Goal: Task Accomplishment & Management: Manage account settings

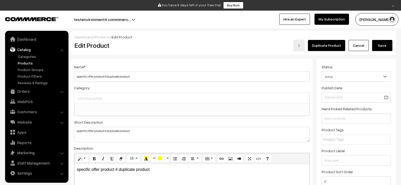
select select
click at [331, 47] on link "Duplicate Product" at bounding box center [326, 45] width 37 height 11
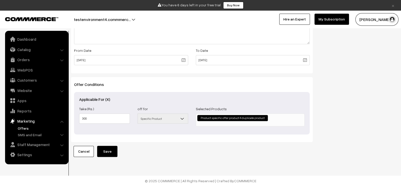
scroll to position [197, 0]
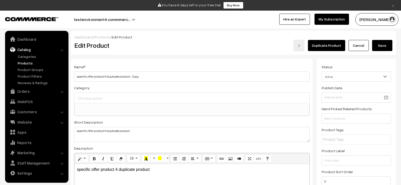
select select
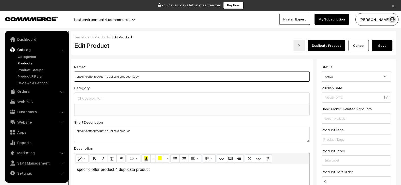
drag, startPoint x: 129, startPoint y: 77, endPoint x: 160, endPoint y: 75, distance: 30.7
click at [160, 75] on input "specific offer product 4 duplicate product - Copy" at bounding box center [191, 77] width 235 height 10
type input "specific offer product 4 duplicate product"
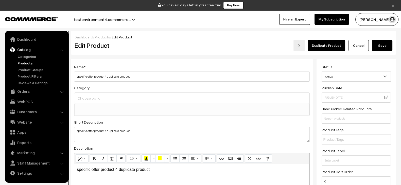
click at [378, 49] on button "Save" at bounding box center [382, 45] width 20 height 11
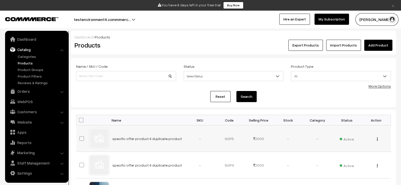
click at [376, 140] on button "button" at bounding box center [376, 139] width 1 height 4
click at [286, 147] on td "-" at bounding box center [287, 139] width 29 height 27
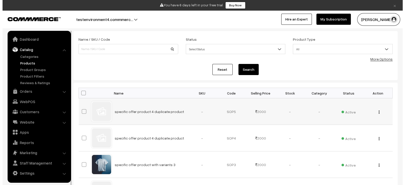
scroll to position [28, 0]
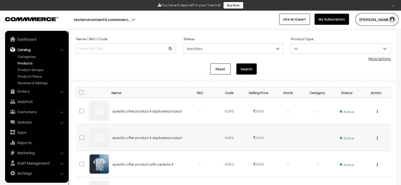
click at [377, 139] on img "button" at bounding box center [377, 138] width 1 height 3
click at [345, 163] on link "Delete" at bounding box center [354, 168] width 43 height 11
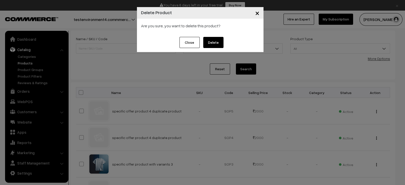
click at [217, 42] on button "Delete" at bounding box center [213, 42] width 20 height 11
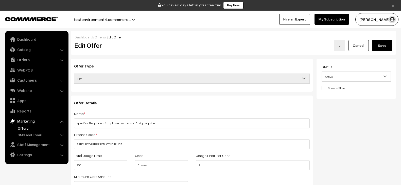
scroll to position [197, 0]
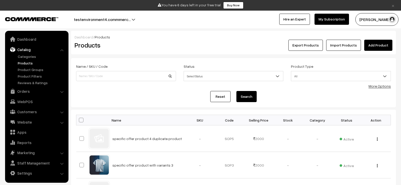
scroll to position [28, 0]
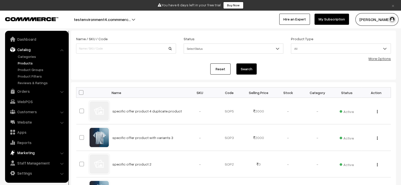
click at [29, 153] on link "Marketing" at bounding box center [36, 152] width 60 height 9
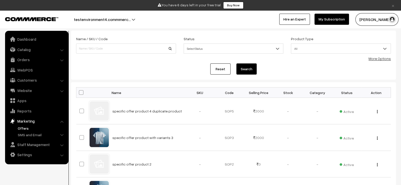
click at [22, 127] on link "Offers" at bounding box center [41, 128] width 50 height 5
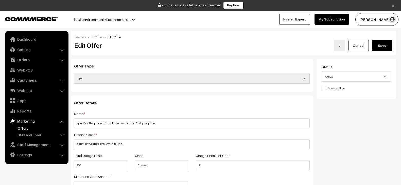
scroll to position [197, 0]
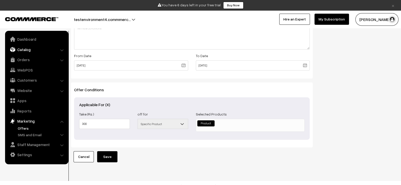
click at [29, 52] on link "Catalog" at bounding box center [36, 49] width 60 height 9
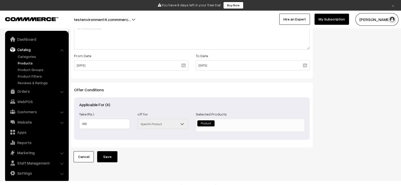
click at [29, 65] on link "Products" at bounding box center [41, 63] width 50 height 5
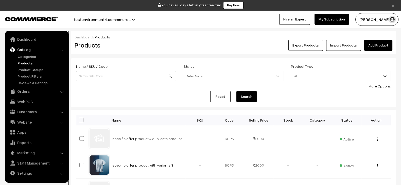
click at [383, 49] on link "Add Product" at bounding box center [378, 45] width 28 height 11
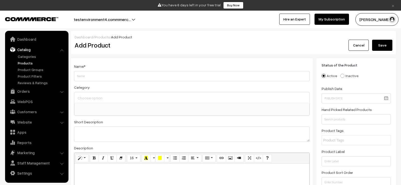
select select
type input "product with 0 price 1"
click at [142, 139] on textarea at bounding box center [191, 134] width 235 height 15
paste textarea "product with 0 price 1"
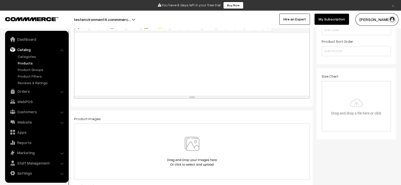
scroll to position [127, 0]
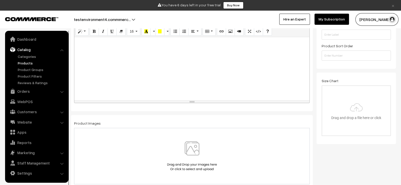
type textarea "product with 0 price 1"
click at [153, 72] on div at bounding box center [191, 68] width 235 height 63
paste div
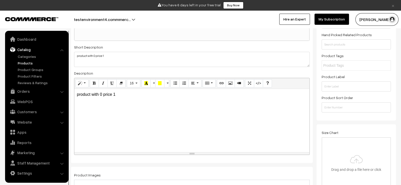
scroll to position [0, 0]
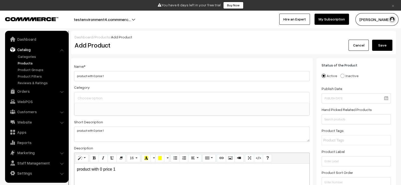
click at [385, 46] on button "Save" at bounding box center [382, 45] width 20 height 11
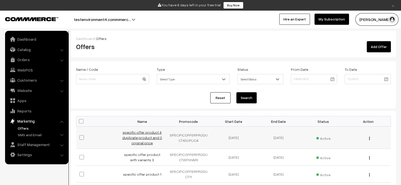
click at [147, 142] on link "specific offer product 4 duplicate product and 0 original price" at bounding box center [142, 138] width 40 height 15
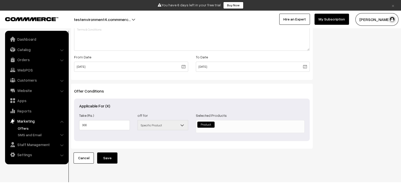
scroll to position [207, 0]
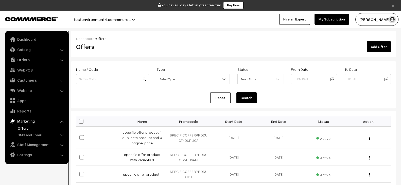
click at [382, 47] on link "Add Offer" at bounding box center [378, 46] width 24 height 11
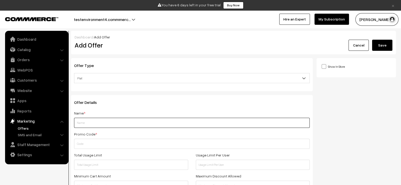
paste input "product with 0 price 1"
click at [154, 119] on input "product with 0 price 1" at bounding box center [191, 123] width 235 height 10
type input "product with 0 price 1 offer 1"
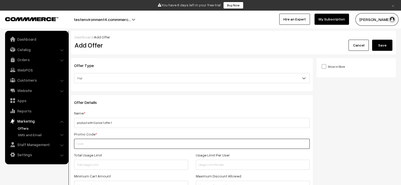
click at [135, 146] on input "text" at bounding box center [191, 144] width 235 height 10
paste input "PRODUCTWITH0PRICE1OFFER1"
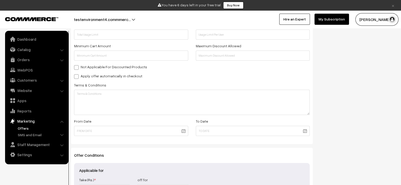
scroll to position [131, 0]
type input "PRODUCTWITH0PRICE1OFFER1"
click at [119, 75] on label "Apply offer automatically in checkout" at bounding box center [108, 75] width 68 height 5
click at [77, 75] on input "Apply offer automatically in checkout" at bounding box center [75, 75] width 3 height 3
checkbox input "true"
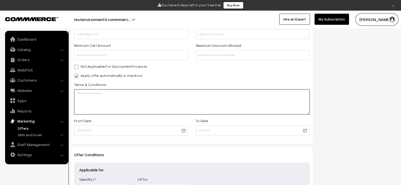
click at [129, 98] on textarea at bounding box center [191, 101] width 235 height 25
paste textarea "product with 0 price 1 offer 1"
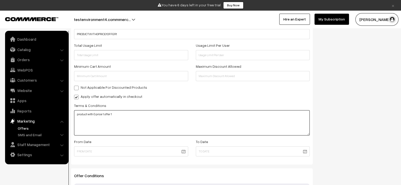
scroll to position [109, 0]
type textarea "product with 0 price 1 offer 1"
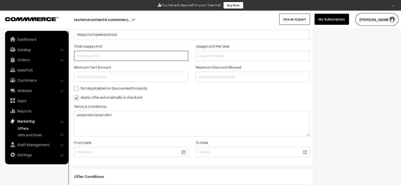
click at [129, 55] on input "text" at bounding box center [131, 56] width 114 height 10
type input "100"
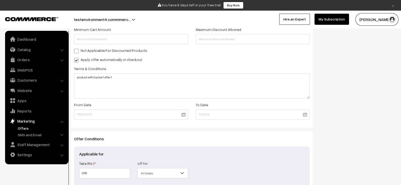
scroll to position [148, 0]
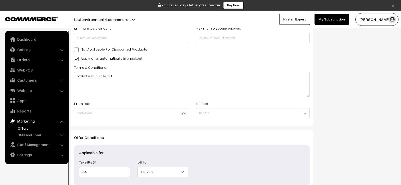
type input "3"
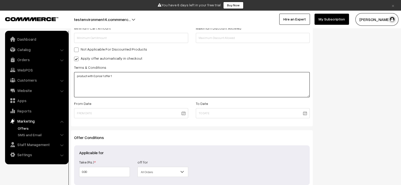
click at [174, 72] on textarea "product with 0 price 1 offer 1" at bounding box center [191, 84] width 235 height 25
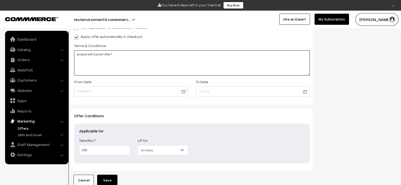
scroll to position [199, 0]
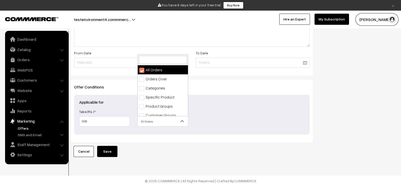
click at [146, 125] on span "All Orders" at bounding box center [163, 121] width 50 height 9
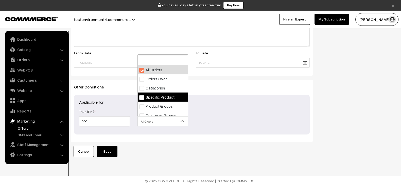
select select "4"
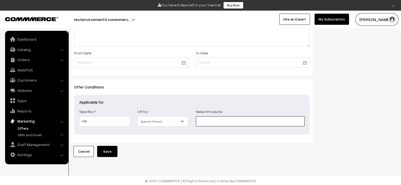
click at [207, 121] on input at bounding box center [250, 122] width 109 height 10
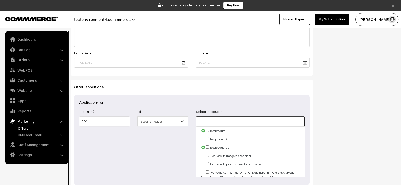
paste input "product with 0 price 1 offer 1"
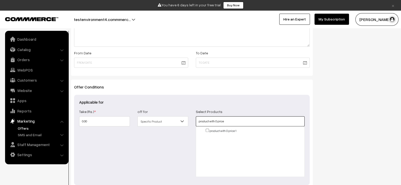
type input "product with 0 price"
click at [207, 130] on input "checkbox" at bounding box center [207, 130] width 3 height 3
checkbox input "true"
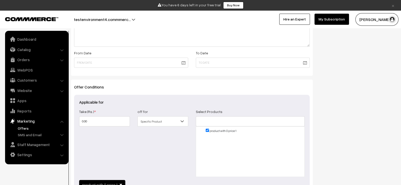
click at [169, 142] on div "off for All Orders Orders Over Categories Specific Product Product Groups Custo…" at bounding box center [163, 143] width 58 height 69
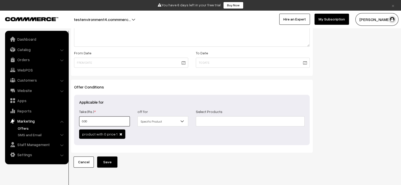
click at [117, 121] on input "0.00" at bounding box center [104, 122] width 51 height 10
type input "3"
type input "30"
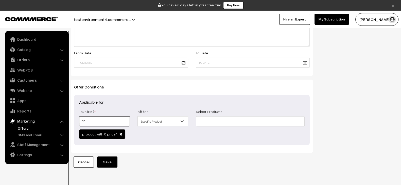
type input "30"
type input "300"
click at [332, 123] on div "Show In Store Publish Date" at bounding box center [357, 13] width 83 height 309
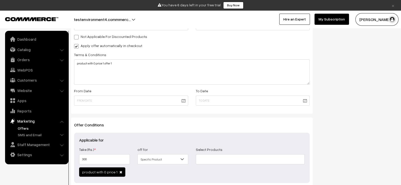
scroll to position [163, 0]
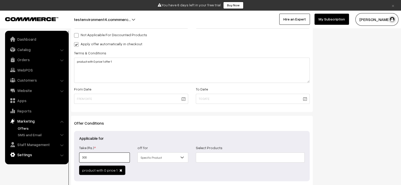
drag, startPoint x: 96, startPoint y: 159, endPoint x: 60, endPoint y: 158, distance: 36.8
click at [60, 158] on body "Thank you for showing interest. Our team will call you shortly. Close × You hav…" at bounding box center [200, 35] width 401 height 396
type input "0"
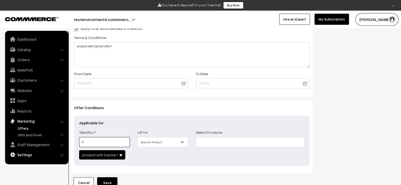
scroll to position [179, 0]
type input "0"
click at [108, 179] on button "Save" at bounding box center [107, 182] width 20 height 11
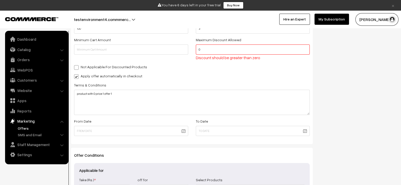
scroll to position [135, 0]
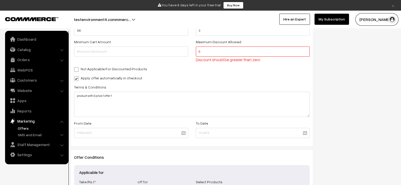
drag, startPoint x: 221, startPoint y: 49, endPoint x: 189, endPoint y: 51, distance: 32.5
click at [189, 51] on div "Minimum Cart Amount Maximum Discount Allowed 0 Discount should be greater than …" at bounding box center [191, 52] width 243 height 27
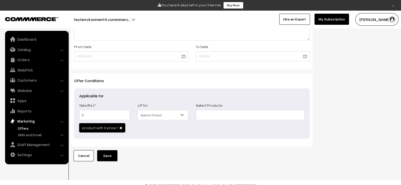
scroll to position [216, 0]
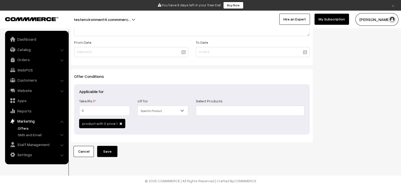
type input "500"
click at [113, 152] on button "Save" at bounding box center [107, 151] width 20 height 11
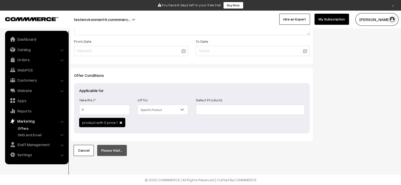
scroll to position [210, 0]
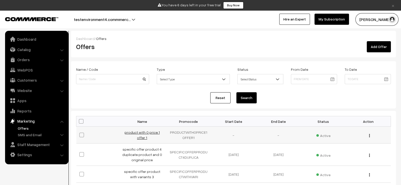
click at [144, 136] on link "product with 0 price 1 offer 1" at bounding box center [141, 136] width 35 height 10
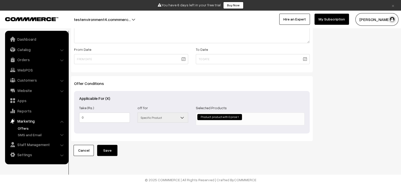
scroll to position [204, 0]
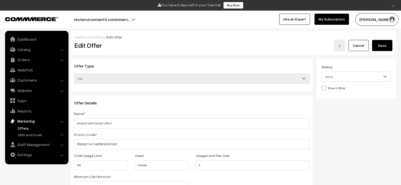
scroll to position [202, 0]
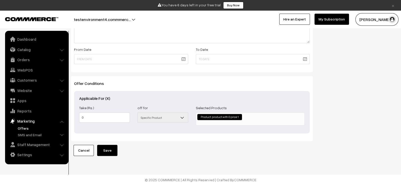
scroll to position [204, 0]
click at [28, 50] on link "Catalog" at bounding box center [36, 49] width 60 height 9
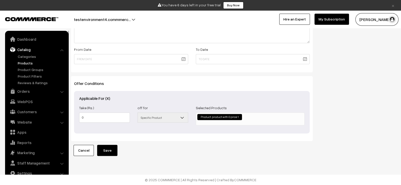
click at [30, 65] on link "Products" at bounding box center [41, 63] width 50 height 5
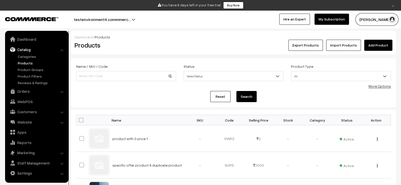
click at [377, 49] on link "Add Product" at bounding box center [378, 45] width 28 height 11
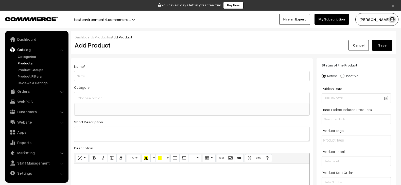
select select
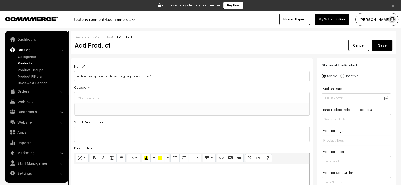
type input "add duplicate product and delete original product in offer 1"
paste textarea "add duplicate product and delete original product in offer 1"
click at [144, 139] on textarea at bounding box center [191, 134] width 235 height 15
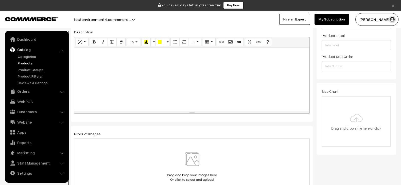
type textarea "add duplicate product and delete original product in offer 1"
click at [149, 101] on div at bounding box center [191, 79] width 235 height 63
paste div
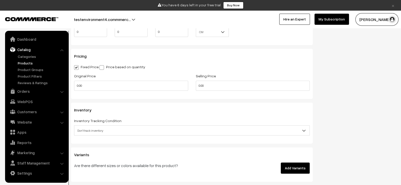
scroll to position [420, 0]
click at [173, 83] on input "0.00" at bounding box center [131, 85] width 114 height 10
type input "0"
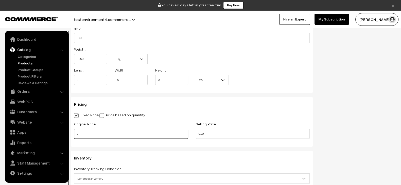
scroll to position [371, 0]
click at [247, 132] on input "0.00" at bounding box center [253, 134] width 114 height 10
type input "300"
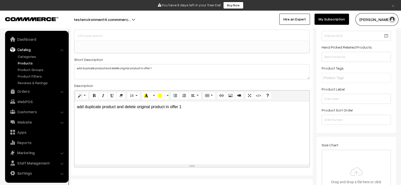
scroll to position [0, 0]
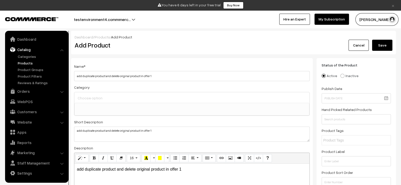
click at [382, 42] on button "Save" at bounding box center [382, 45] width 20 height 11
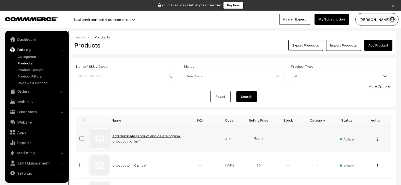
click at [147, 134] on link "add duplicate product and delete original product in offer 1" at bounding box center [146, 139] width 68 height 10
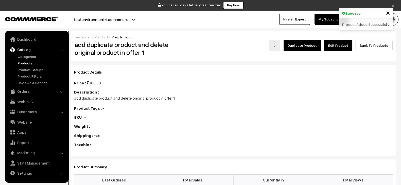
click at [308, 48] on link "Duplicate Product" at bounding box center [301, 45] width 37 height 11
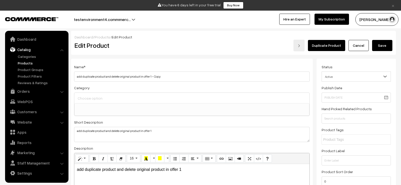
select select
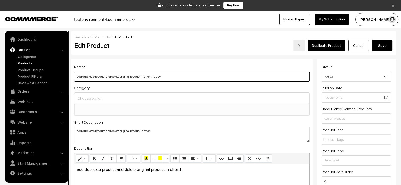
drag, startPoint x: 150, startPoint y: 77, endPoint x: 232, endPoint y: 76, distance: 82.1
click at [232, 76] on input "add duplicate product and delete original product in offer 1 - Copy" at bounding box center [191, 77] width 235 height 10
type input "add duplicate product and delete original product in offer 1"
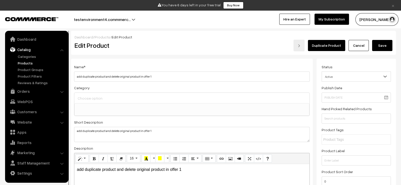
click at [378, 47] on button "Save" at bounding box center [382, 45] width 20 height 11
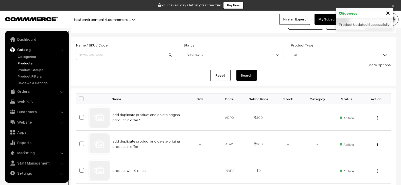
scroll to position [23, 0]
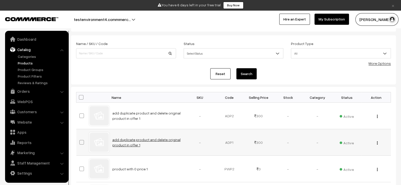
click at [136, 139] on link "add duplicate product and delete original product in offer 1" at bounding box center [146, 143] width 68 height 10
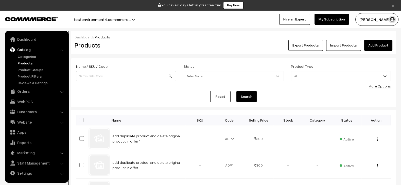
click at [24, 151] on link "Marketing" at bounding box center [36, 152] width 60 height 9
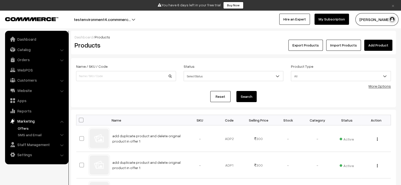
click at [30, 128] on link "Offers" at bounding box center [41, 128] width 50 height 5
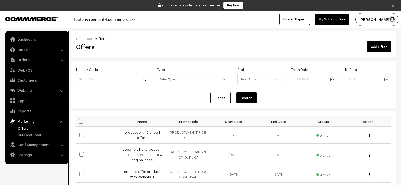
click at [379, 44] on link "Add Offer" at bounding box center [378, 46] width 24 height 11
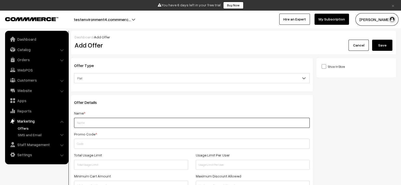
click at [142, 121] on input "text" at bounding box center [191, 123] width 235 height 10
paste input "add duplicate product and delete original product in offer 1"
type input "add duplicate product and delete original product in offer 1"
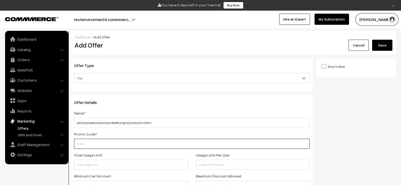
click at [137, 144] on input "text" at bounding box center [191, 144] width 235 height 10
paste input "ADDDUPLICATEPRODUCTANDDELETE"
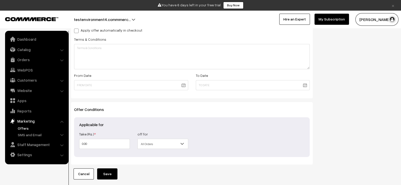
scroll to position [199, 0]
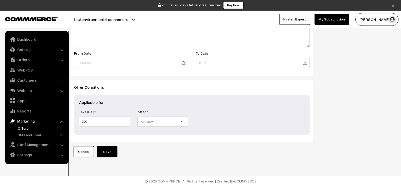
type input "ADDDUPLICATEPRODUCTANDDELETE"
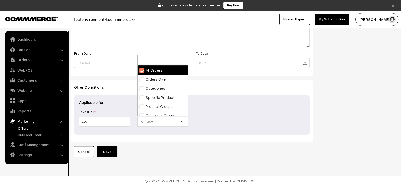
click at [163, 122] on span "All Orders" at bounding box center [163, 122] width 50 height 9
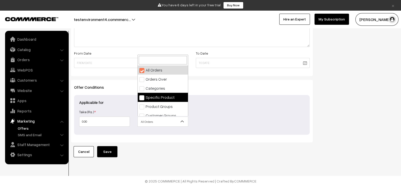
select select "4"
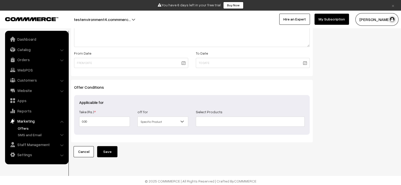
click at [113, 127] on div "Take (Rs.) * 0.00 Take (%) * off for All Orders Orders Over Categories Specific…" at bounding box center [191, 119] width 233 height 21
drag, startPoint x: 113, startPoint y: 127, endPoint x: 112, endPoint y: 124, distance: 2.7
click at [112, 124] on div "Take (Rs.) * 0.00 Take (%) * off for All Orders Orders Over Categories Specific…" at bounding box center [191, 119] width 233 height 21
click at [112, 124] on input "0.00" at bounding box center [104, 122] width 51 height 10
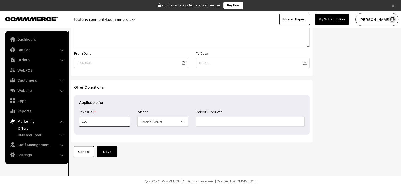
type input "2"
click at [112, 124] on input "2" at bounding box center [104, 122] width 51 height 10
type input "2"
type input "20"
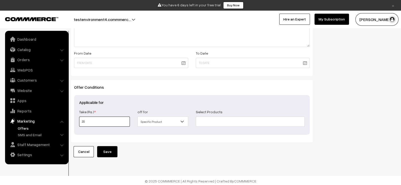
type input "200"
click at [210, 120] on input at bounding box center [250, 122] width 109 height 10
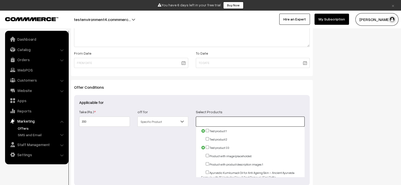
paste input "add duplicate product and delete original product in offer 1"
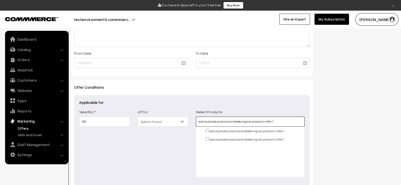
type input "add duplicate product and delete original product in offer 1"
click at [207, 129] on input "checkbox" at bounding box center [207, 130] width 3 height 3
checkbox input "true"
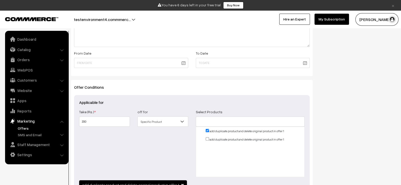
click at [207, 138] on input "checkbox" at bounding box center [207, 139] width 3 height 3
checkbox input "true"
click at [318, 139] on div "Show In Store Publish Date" at bounding box center [357, 39] width 83 height 359
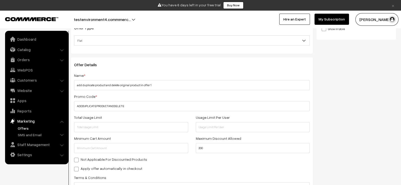
scroll to position [0, 0]
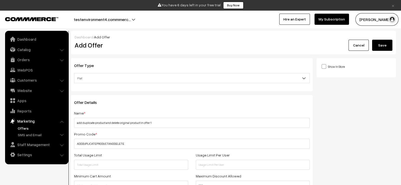
click at [383, 44] on button "Save" at bounding box center [382, 45] width 20 height 11
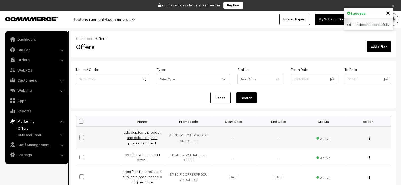
click at [144, 136] on link "add duplicate product and delete original product in offer 1" at bounding box center [141, 138] width 37 height 15
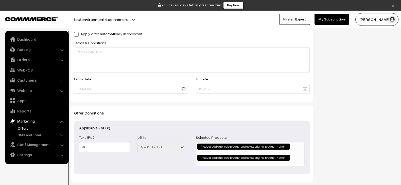
scroll to position [173, 0]
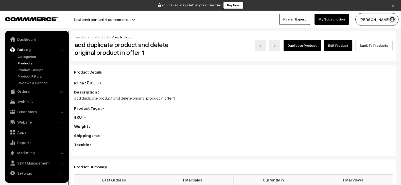
click at [340, 47] on link "Edit Product" at bounding box center [338, 45] width 28 height 11
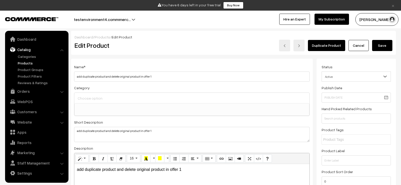
select select
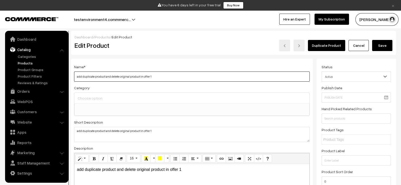
click at [206, 77] on input "add duplicate product and delete original product in offer 1" at bounding box center [191, 77] width 235 height 10
type input "add duplicate product and delete original product in offer 123"
click at [378, 46] on button "Save" at bounding box center [382, 45] width 20 height 11
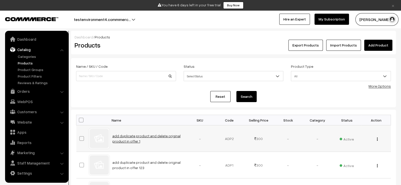
click at [132, 140] on link "add duplicate product and delete original product in offer 1" at bounding box center [146, 139] width 68 height 10
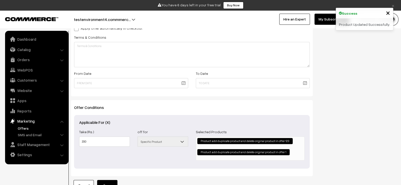
scroll to position [173, 0]
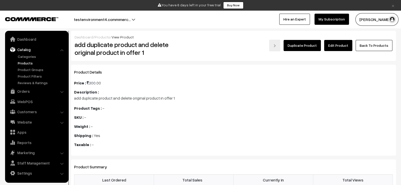
click at [340, 46] on link "Edit Product" at bounding box center [338, 45] width 28 height 11
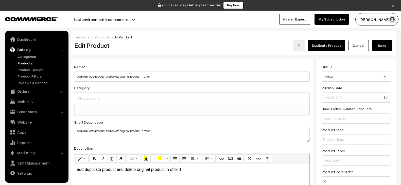
select select
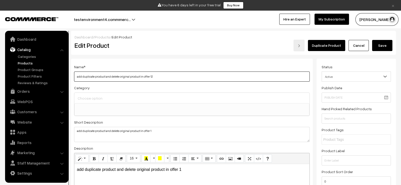
click at [161, 79] on input "add duplicate product and delete original product in offer 12" at bounding box center [191, 77] width 235 height 10
type input "add duplicate product and delete original product in offer 123"
click at [381, 47] on button "Save" at bounding box center [382, 45] width 20 height 11
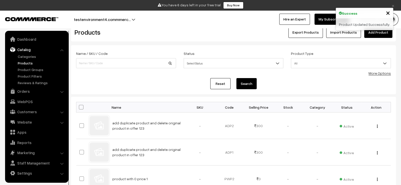
scroll to position [14, 0]
